Goal: Task Accomplishment & Management: Manage account settings

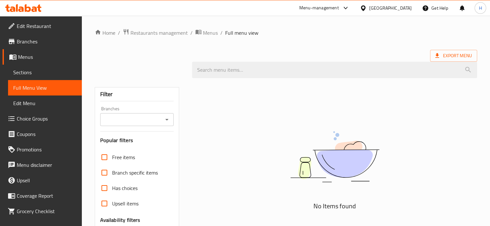
click at [29, 10] on icon at bounding box center [28, 8] width 6 height 8
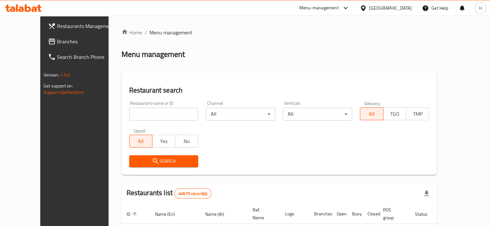
click at [57, 38] on span "Branches" at bounding box center [87, 42] width 60 height 8
click at [57, 40] on span "Branches" at bounding box center [87, 42] width 60 height 8
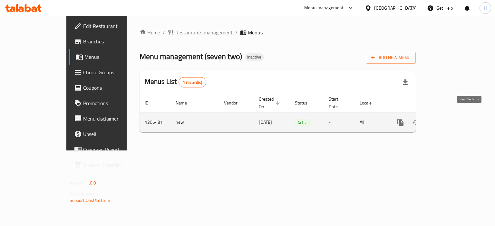
click at [451, 119] on icon "enhanced table" at bounding box center [447, 123] width 8 height 8
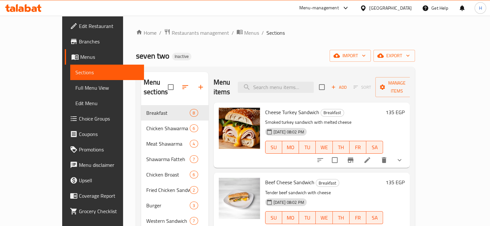
drag, startPoint x: 299, startPoint y: 47, endPoint x: 370, endPoint y: 81, distance: 78.1
click at [299, 48] on div "Home / Restaurants management / Menus / Sections seven two Inactive import expo…" at bounding box center [275, 166] width 279 height 275
click at [419, 89] on div "Add Sort Manage items" at bounding box center [369, 87] width 100 height 20
click at [413, 86] on span "Manage items" at bounding box center [396, 87] width 33 height 16
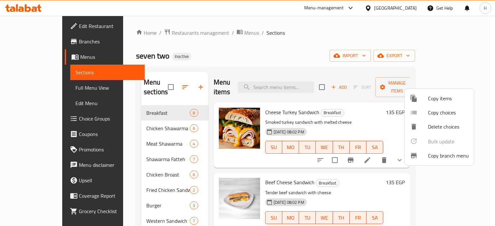
click at [435, 153] on span "Copy branch menu" at bounding box center [448, 156] width 41 height 8
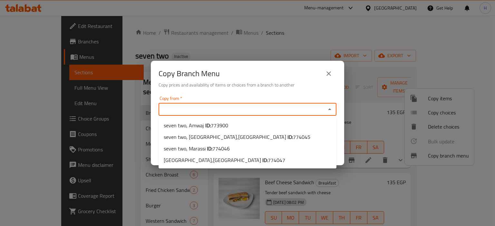
click at [219, 109] on input "Copy from   *" at bounding box center [241, 109] width 163 height 9
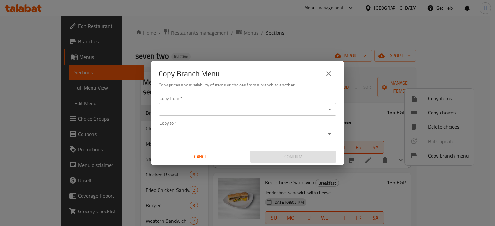
click at [197, 112] on input "Copy from   *" at bounding box center [241, 109] width 163 height 9
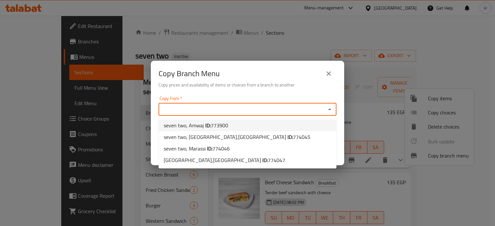
click at [214, 123] on span "773900" at bounding box center [219, 126] width 17 height 10
type input "seven two, Amwaj"
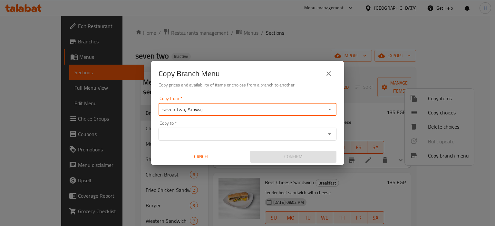
click at [227, 140] on div "Copy to *" at bounding box center [248, 134] width 178 height 13
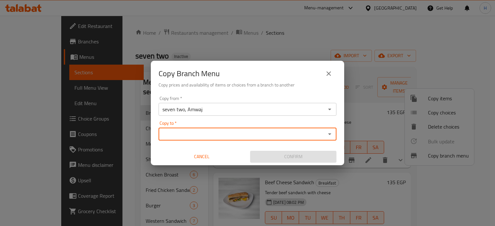
click at [231, 140] on div "Copy to *" at bounding box center [248, 134] width 178 height 13
click at [327, 131] on icon "Open" at bounding box center [330, 134] width 8 height 8
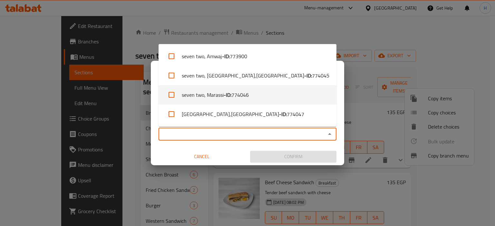
click at [271, 98] on li "seven two, Marassi - ID: 774046" at bounding box center [248, 94] width 178 height 19
checkbox input "true"
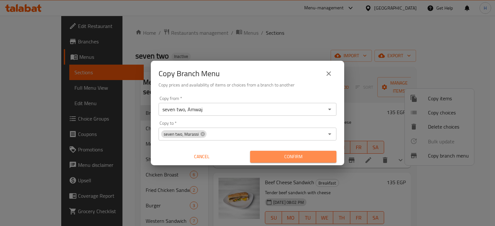
click at [296, 155] on span "Confirm" at bounding box center [293, 157] width 76 height 8
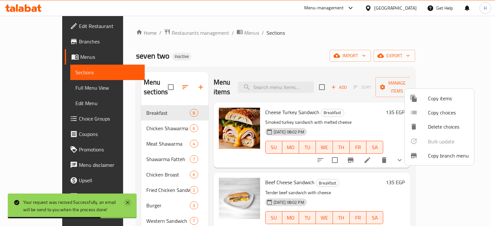
click at [126, 201] on icon at bounding box center [128, 203] width 8 height 8
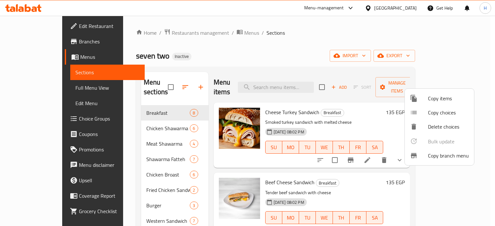
click at [24, 25] on div at bounding box center [247, 113] width 495 height 226
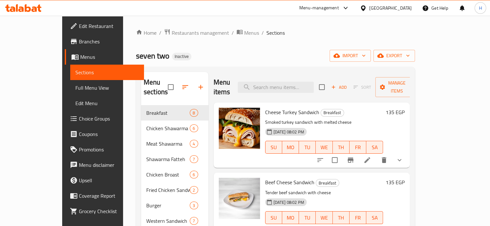
click at [79, 30] on span "Edit Restaurant" at bounding box center [109, 26] width 60 height 8
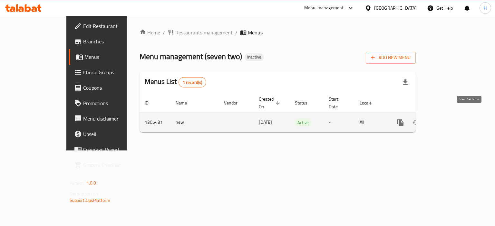
click at [455, 115] on link "enhanced table" at bounding box center [446, 122] width 15 height 15
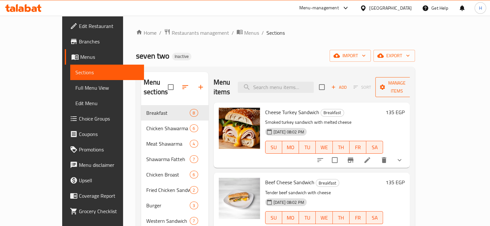
click at [413, 81] on span "Manage items" at bounding box center [396, 87] width 33 height 16
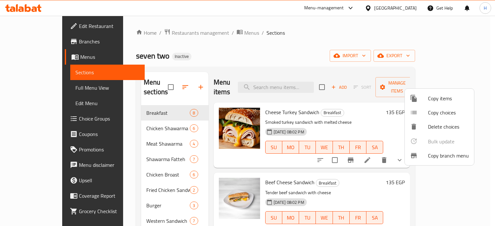
click at [434, 152] on span "Copy branch menu" at bounding box center [448, 156] width 41 height 8
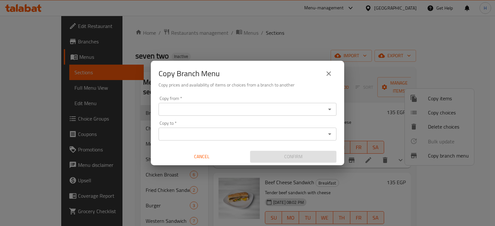
click at [311, 112] on input "Copy from   *" at bounding box center [241, 109] width 163 height 9
click at [259, 118] on div "Copy from   * Copy from * Copy to   * Copy to * Cancel Confirm" at bounding box center [247, 130] width 193 height 72
click at [251, 107] on input "Copy from   *" at bounding box center [241, 109] width 163 height 9
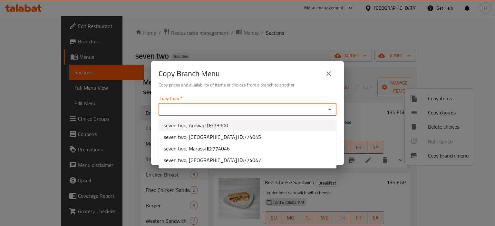
click at [216, 128] on span "773900" at bounding box center [219, 126] width 17 height 10
type input "seven two, Amwaj"
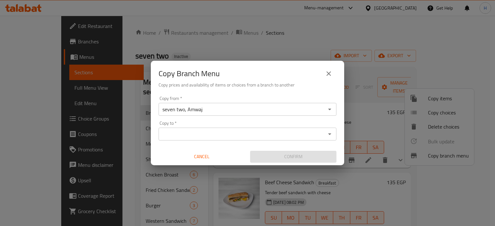
click at [271, 135] on input "Copy to   *" at bounding box center [241, 134] width 163 height 9
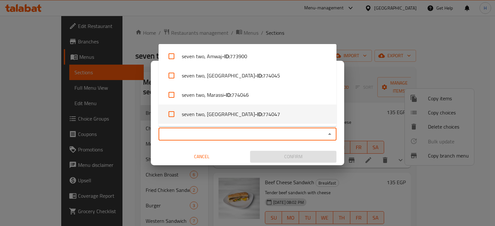
click at [277, 112] on li "seven two, Golf Porto Marina - ID: 774047" at bounding box center [248, 114] width 178 height 19
checkbox input "true"
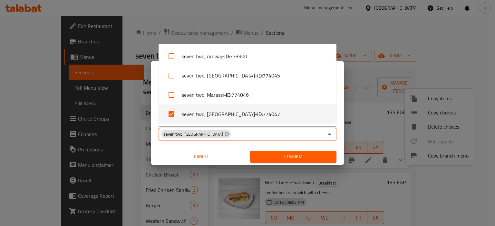
click at [304, 156] on span "Confirm" at bounding box center [293, 157] width 76 height 8
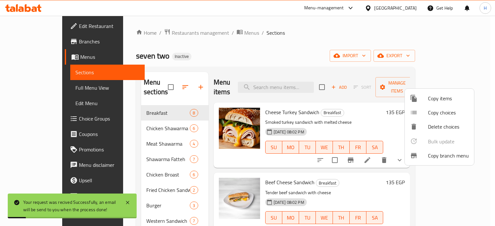
click at [13, 41] on div at bounding box center [247, 113] width 495 height 226
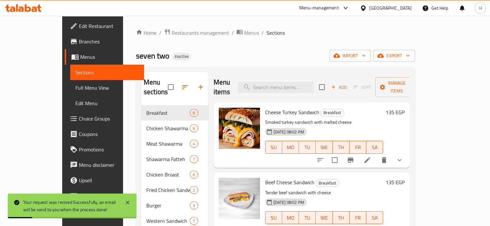
click at [71, 41] on icon at bounding box center [74, 41] width 6 height 5
